Goal: Transaction & Acquisition: Obtain resource

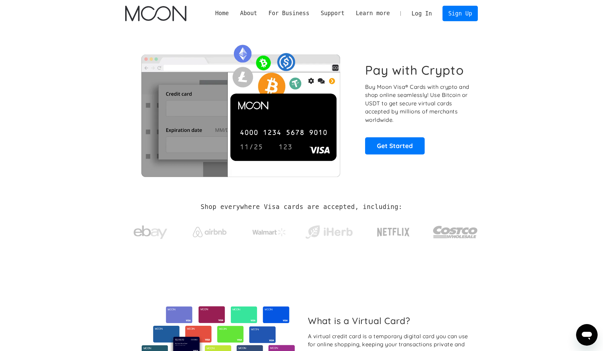
click at [417, 11] on link "Log In" at bounding box center [422, 13] width 32 height 15
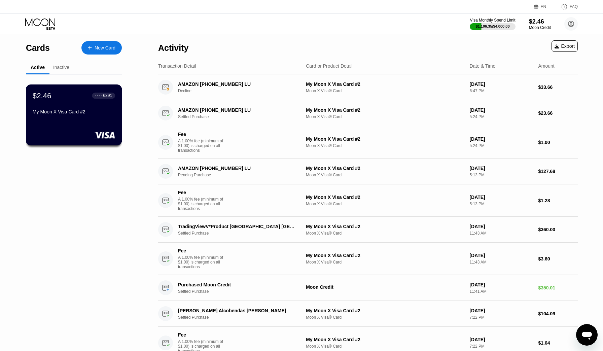
click at [103, 132] on div "$2.46 ● ● ● ● 6391 My Moon X Visa Card #2" at bounding box center [74, 115] width 96 height 61
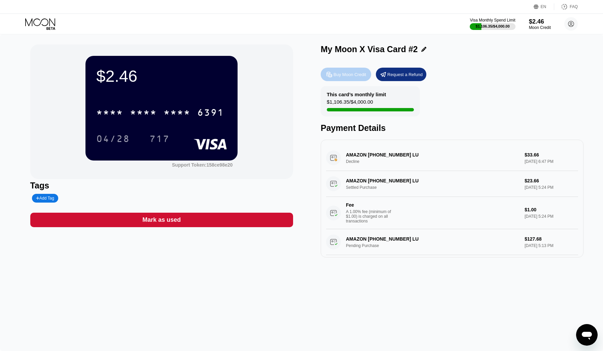
click at [351, 71] on div "Buy Moon Credit" at bounding box center [346, 74] width 51 height 13
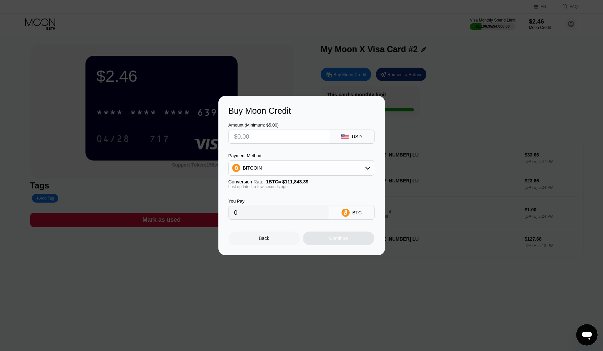
click at [291, 137] on input "text" at bounding box center [278, 136] width 89 height 13
type input "$2"
type input "0.00001789"
type input "$20"
type input "0.00017883"
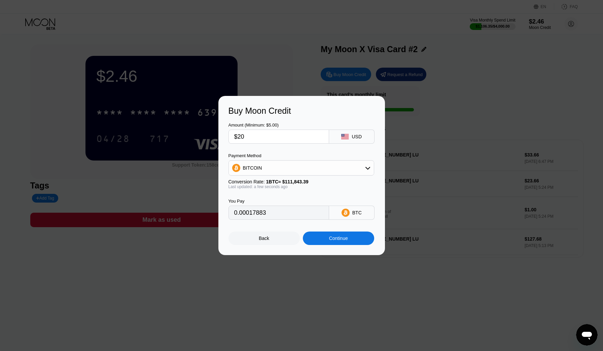
type input "$200"
type input "0.00178822"
type input "$200"
click at [291, 164] on div "BITCOIN" at bounding box center [301, 167] width 145 height 13
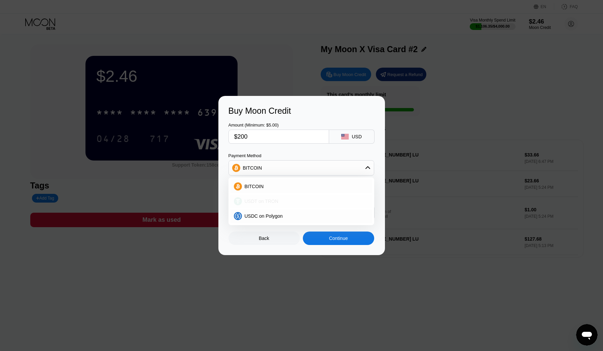
click at [289, 197] on div "USDT on TRON" at bounding box center [302, 201] width 142 height 13
type input "202.02"
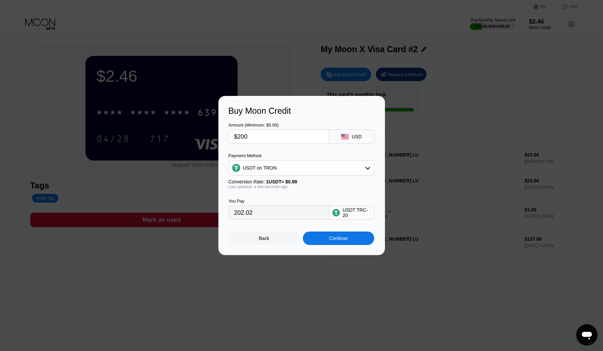
click at [336, 237] on div "Continue" at bounding box center [338, 238] width 19 height 5
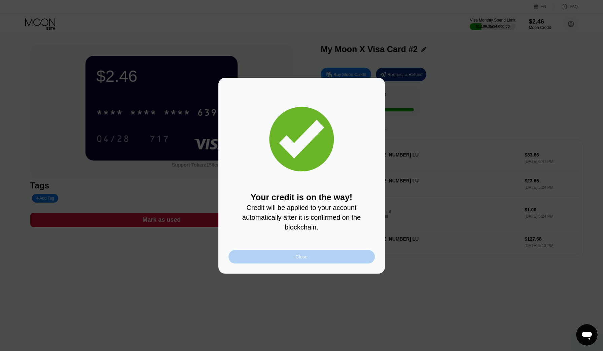
click at [326, 254] on div "Close" at bounding box center [302, 256] width 146 height 13
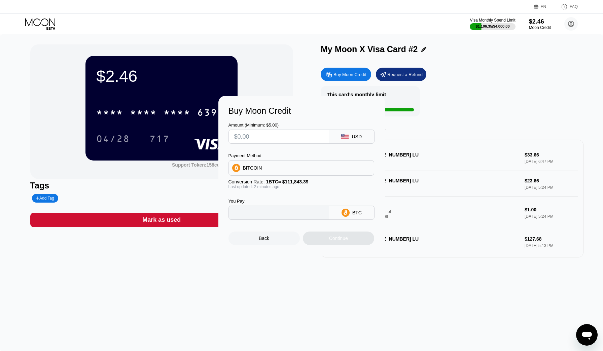
type input "0"
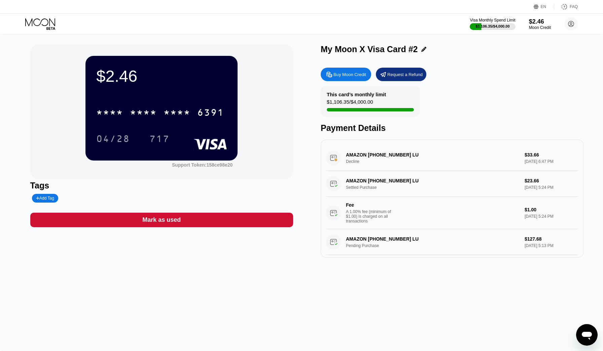
click at [38, 21] on icon at bounding box center [40, 24] width 31 height 12
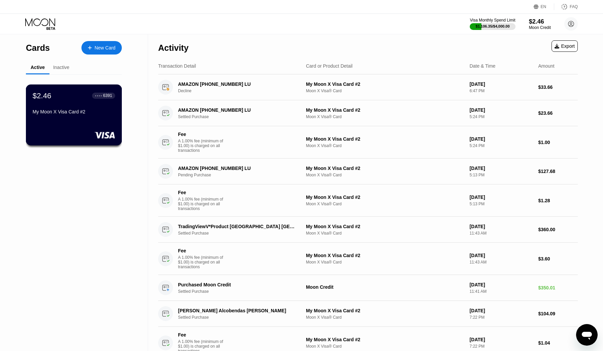
click at [102, 109] on div "$2.46 ● ● ● ● 6391 My Moon X Visa Card #2" at bounding box center [74, 104] width 83 height 26
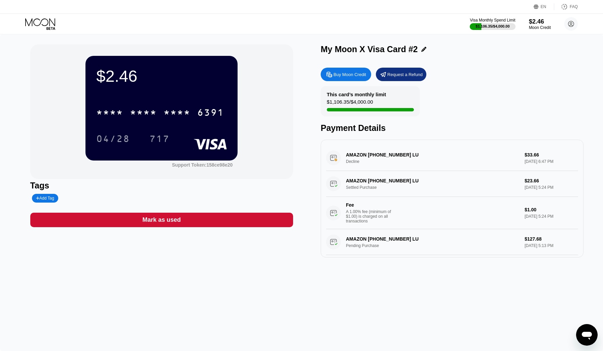
click at [39, 23] on icon at bounding box center [40, 24] width 31 height 12
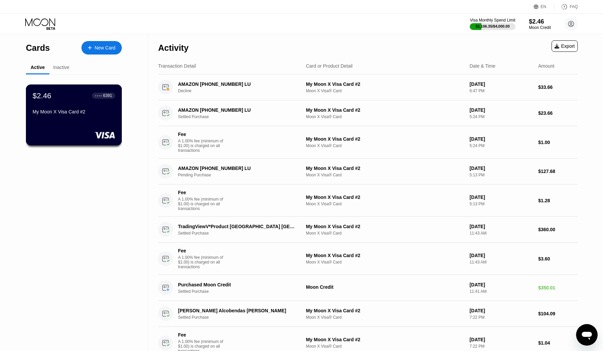
click at [103, 119] on div "$2.46 ● ● ● ● 6391 My Moon X Visa Card #2" at bounding box center [74, 115] width 96 height 61
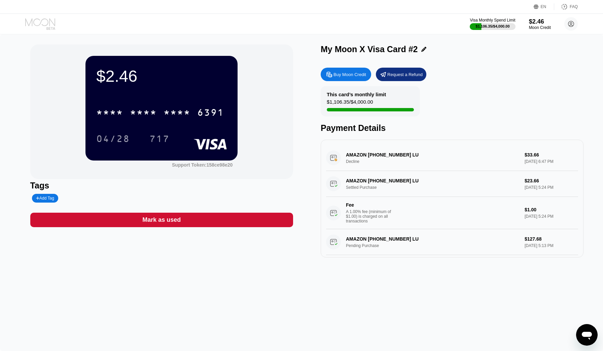
click at [39, 23] on icon at bounding box center [40, 24] width 31 height 12
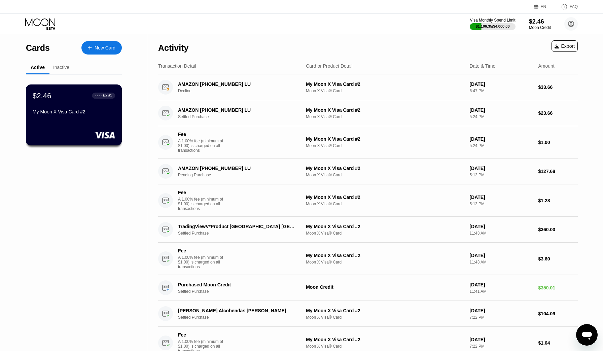
click at [108, 111] on div "My Moon X Visa Card #2" at bounding box center [74, 111] width 83 height 5
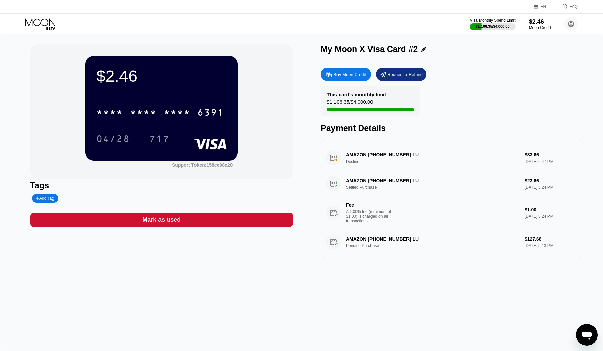
click at [32, 17] on div "Visa Monthly Spend Limit $1,106.35 / $4,000.00 $2.46 Moon Credit alexk@tabbyit.…" at bounding box center [301, 24] width 603 height 20
click at [38, 23] on icon at bounding box center [40, 24] width 31 height 12
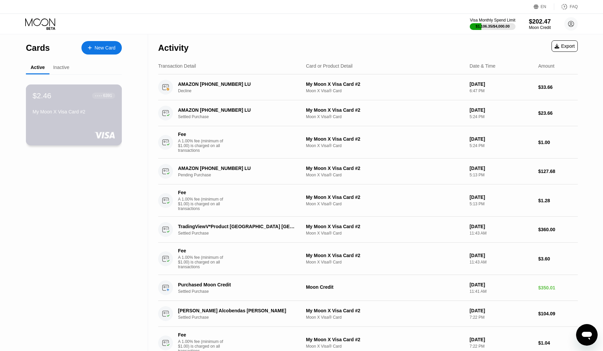
click at [104, 116] on div "My Moon X Visa Card #2" at bounding box center [74, 113] width 83 height 8
